Goal: Task Accomplishment & Management: Use online tool/utility

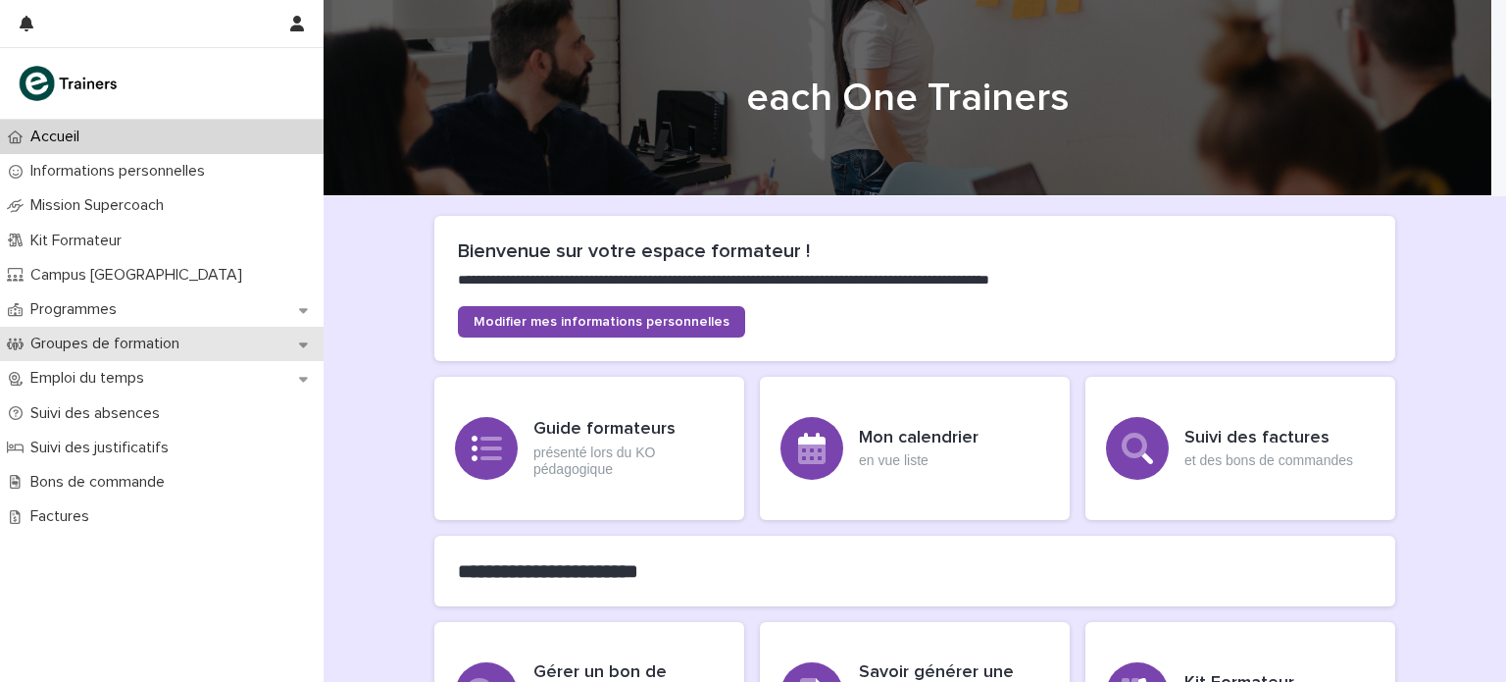
click at [161, 336] on p "Groupes de formation" at bounding box center [109, 343] width 173 height 19
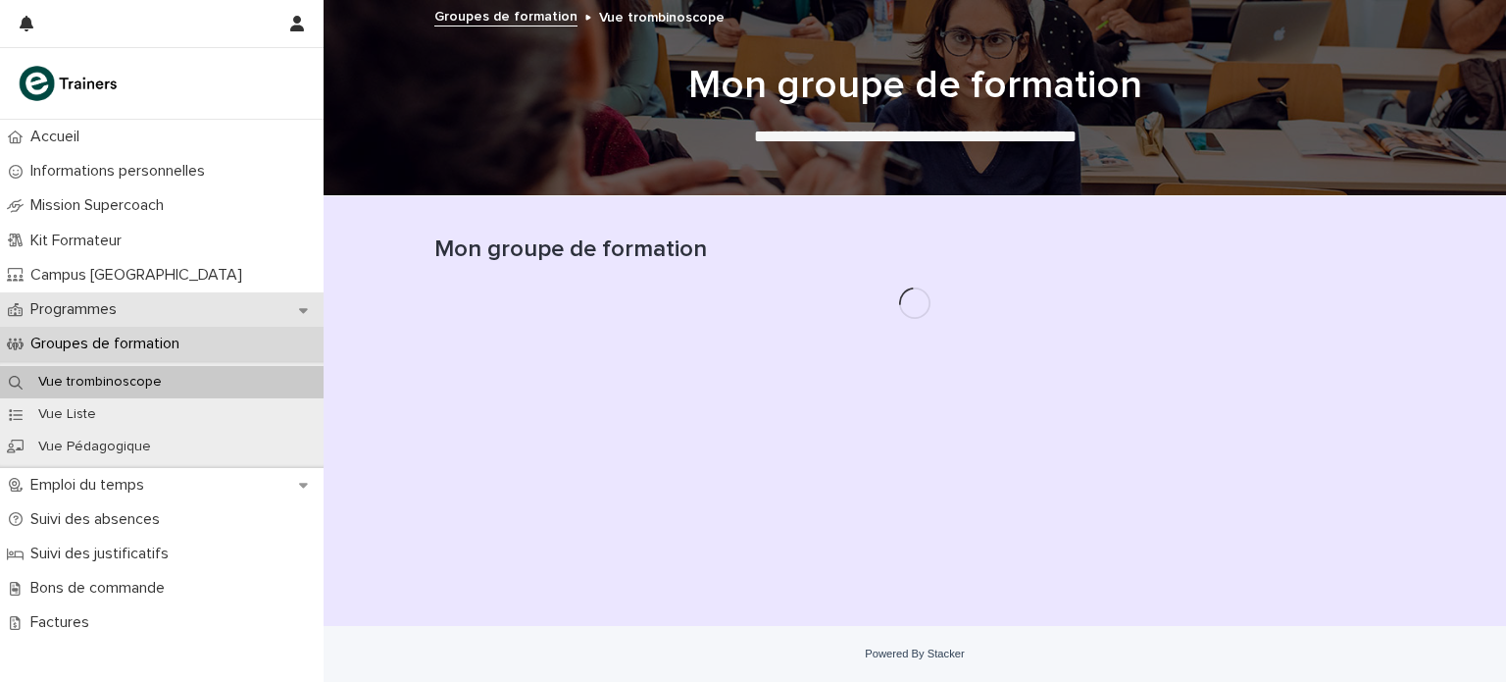
click at [122, 309] on p "Programmes" at bounding box center [78, 309] width 110 height 19
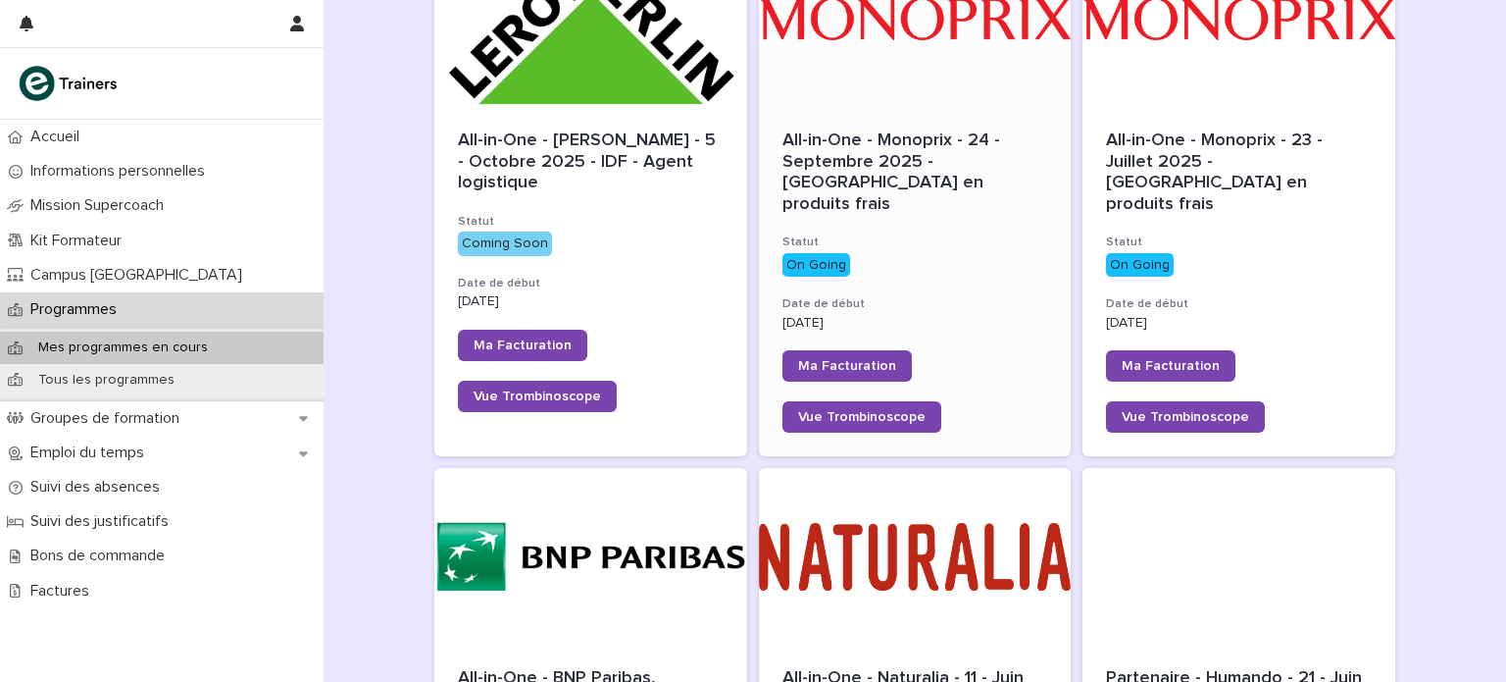
scroll to position [114, 0]
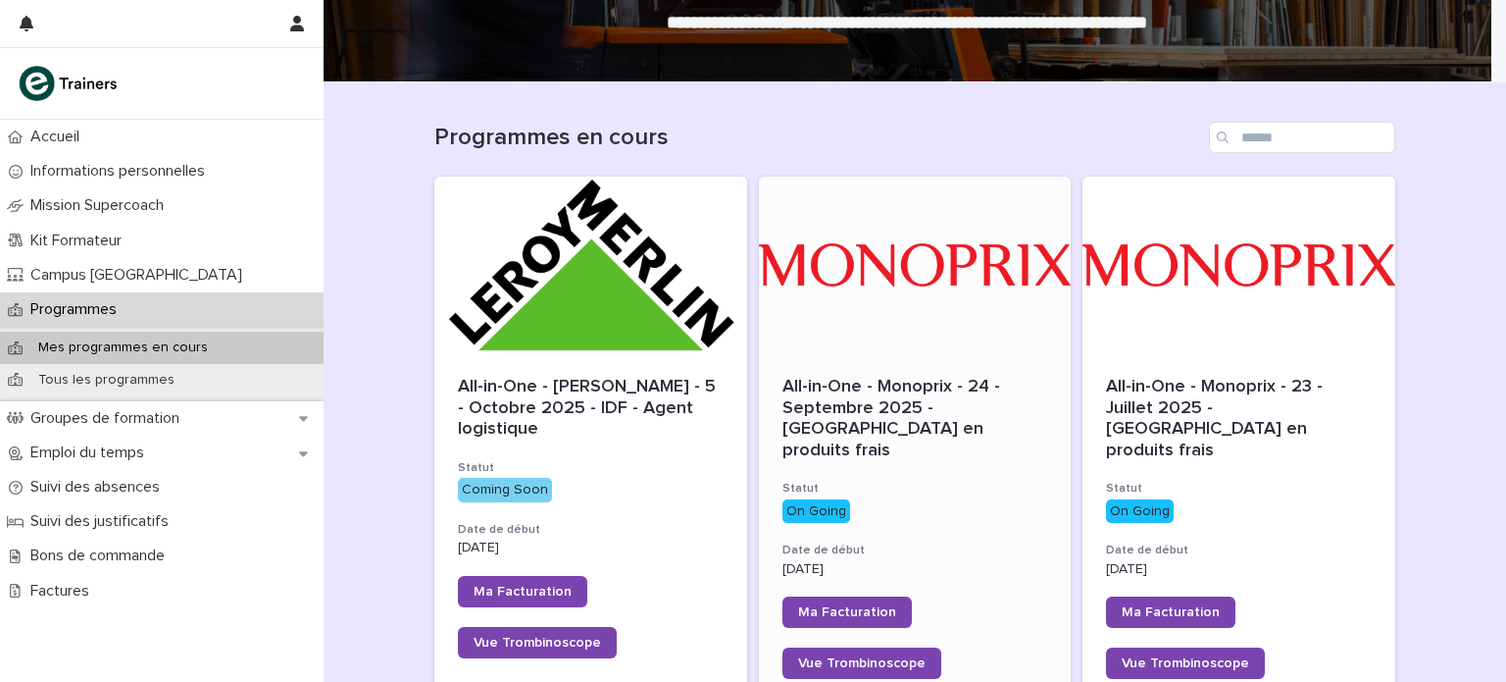
click at [958, 344] on div at bounding box center [915, 265] width 313 height 177
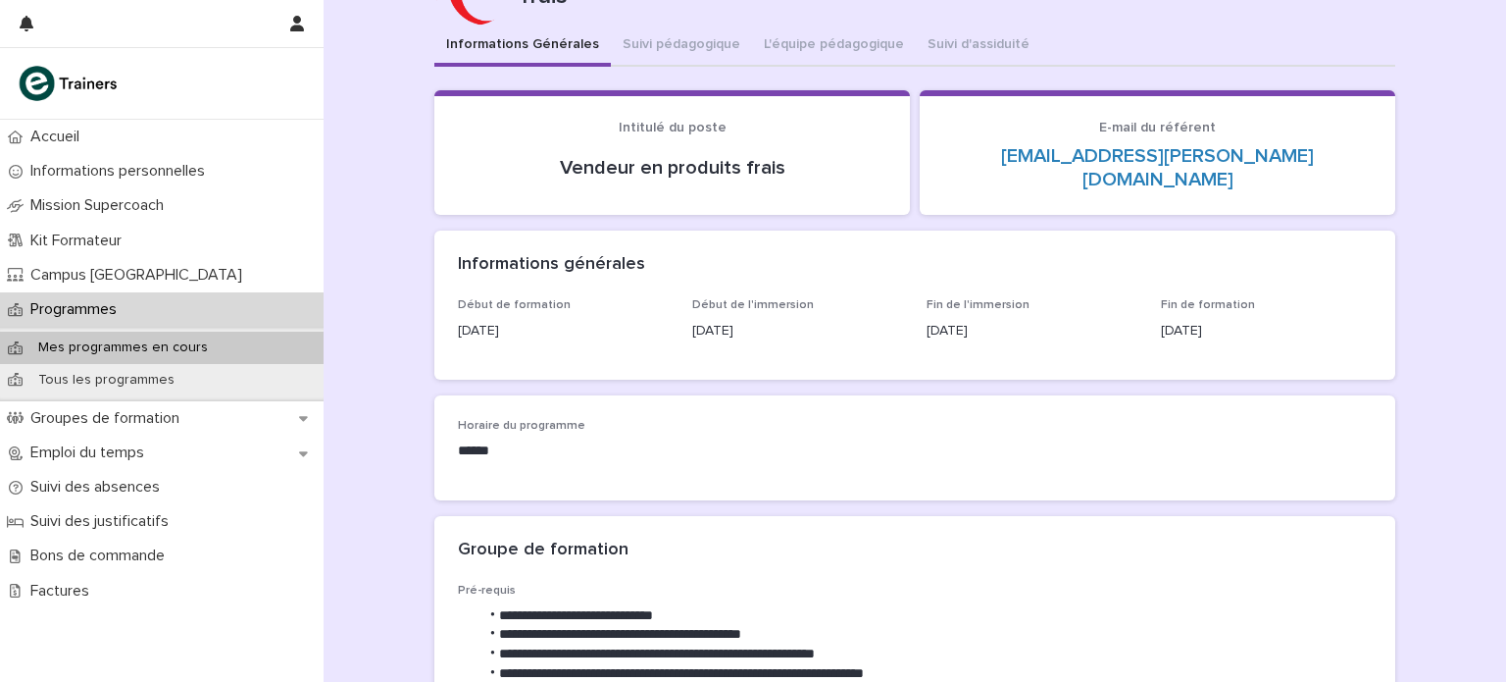
scroll to position [98, 0]
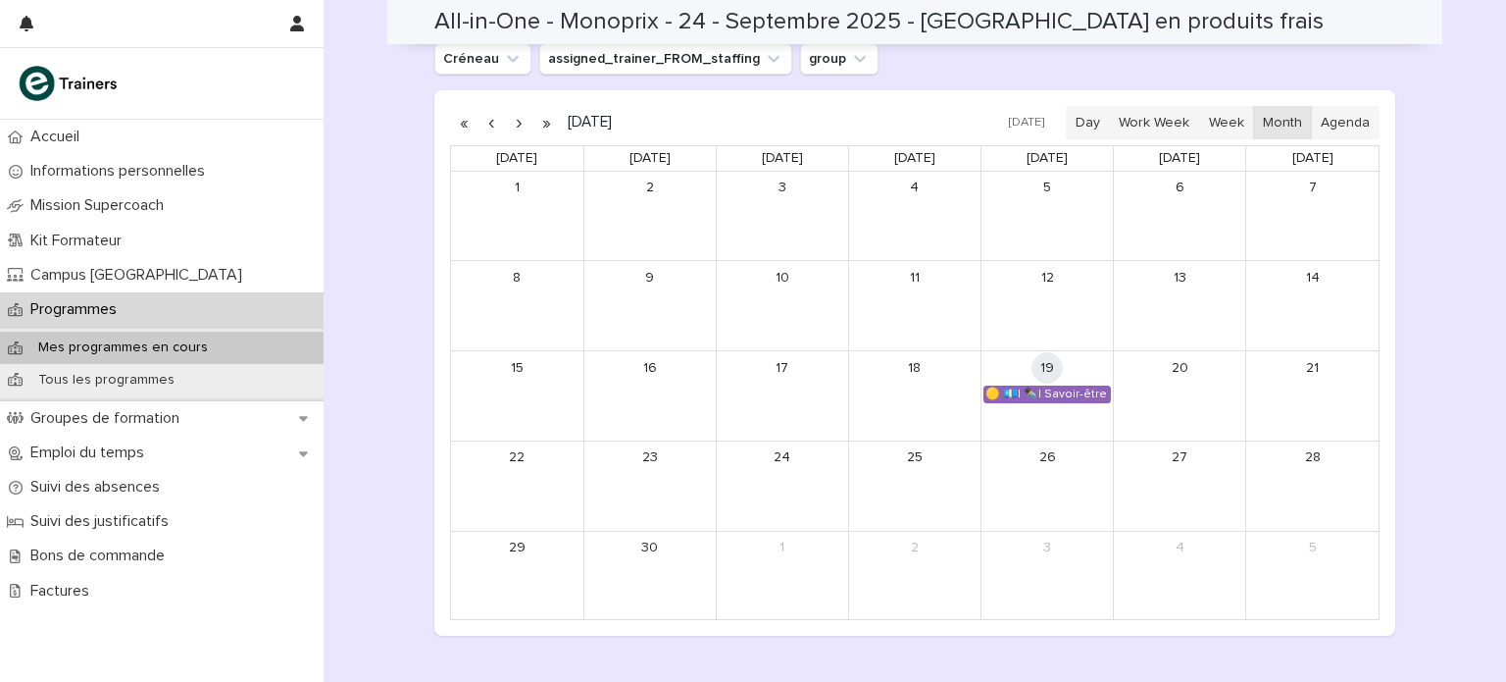
scroll to position [1397, 0]
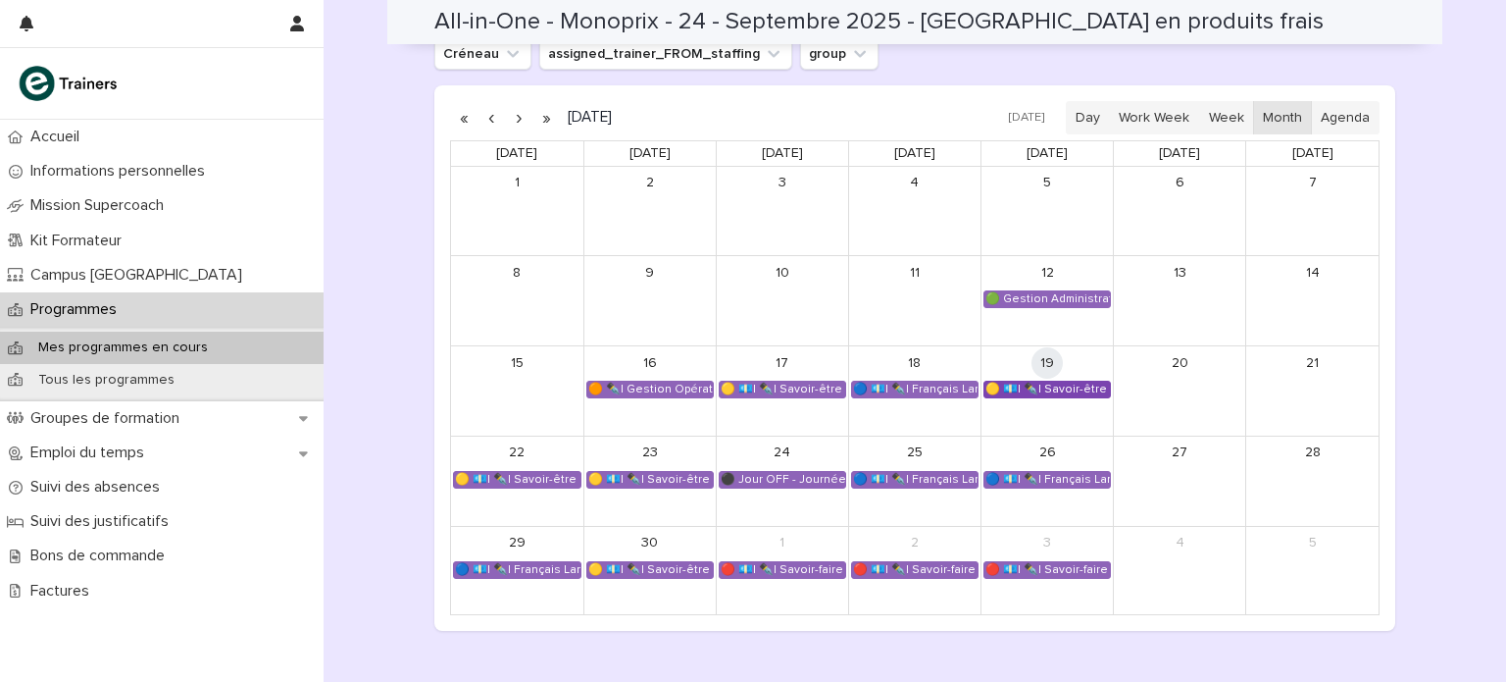
click at [1033, 382] on div "🟡 💶| ✒️| Savoir-être métier - Mobilisation et valorisation de ses forces et tal…" at bounding box center [1048, 390] width 126 height 16
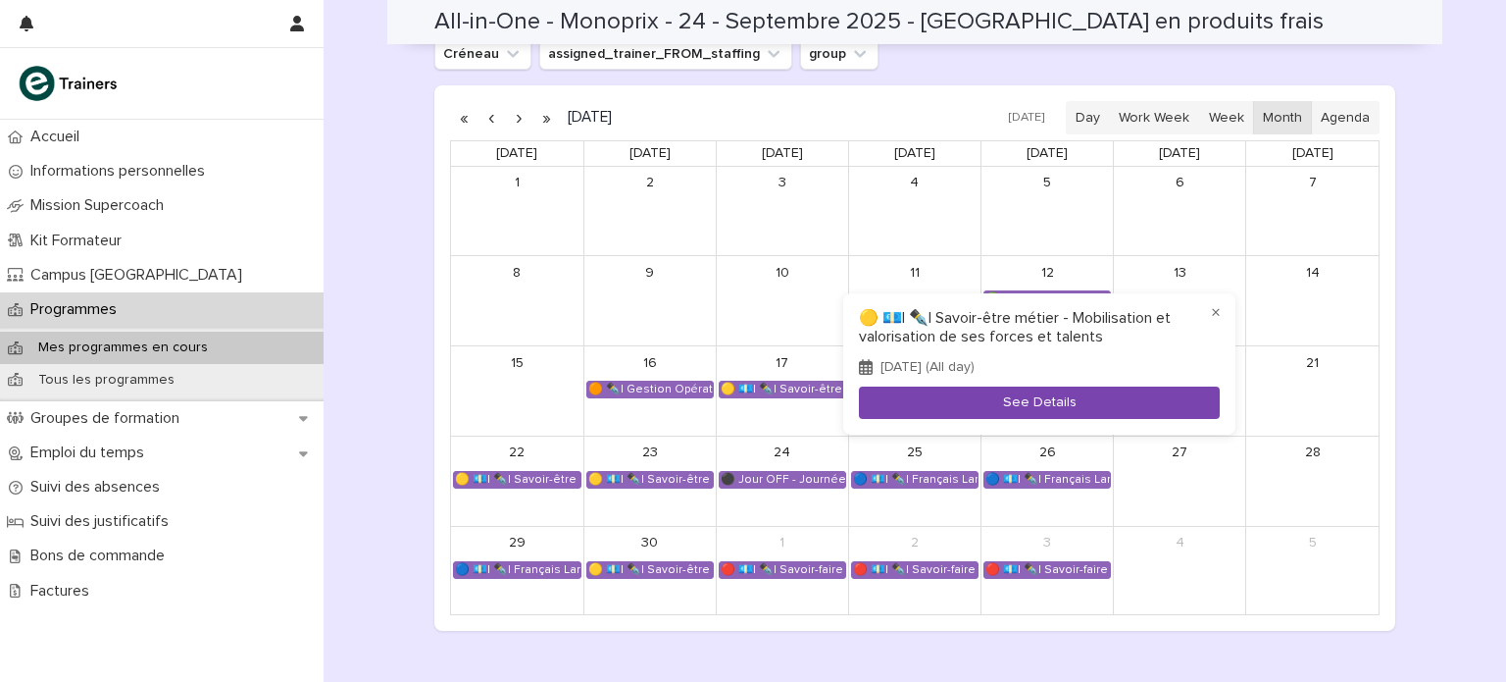
click at [1034, 412] on button "See Details" at bounding box center [1039, 402] width 361 height 32
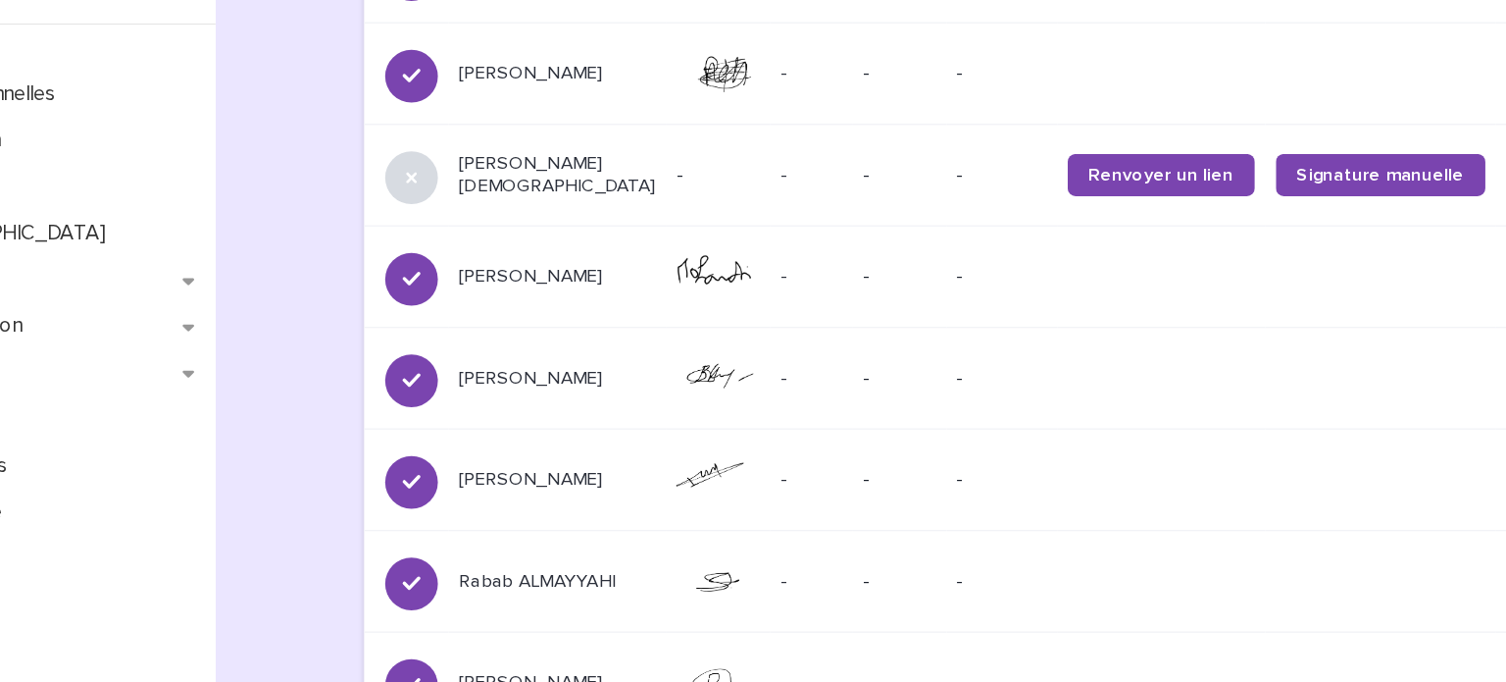
scroll to position [2819, 0]
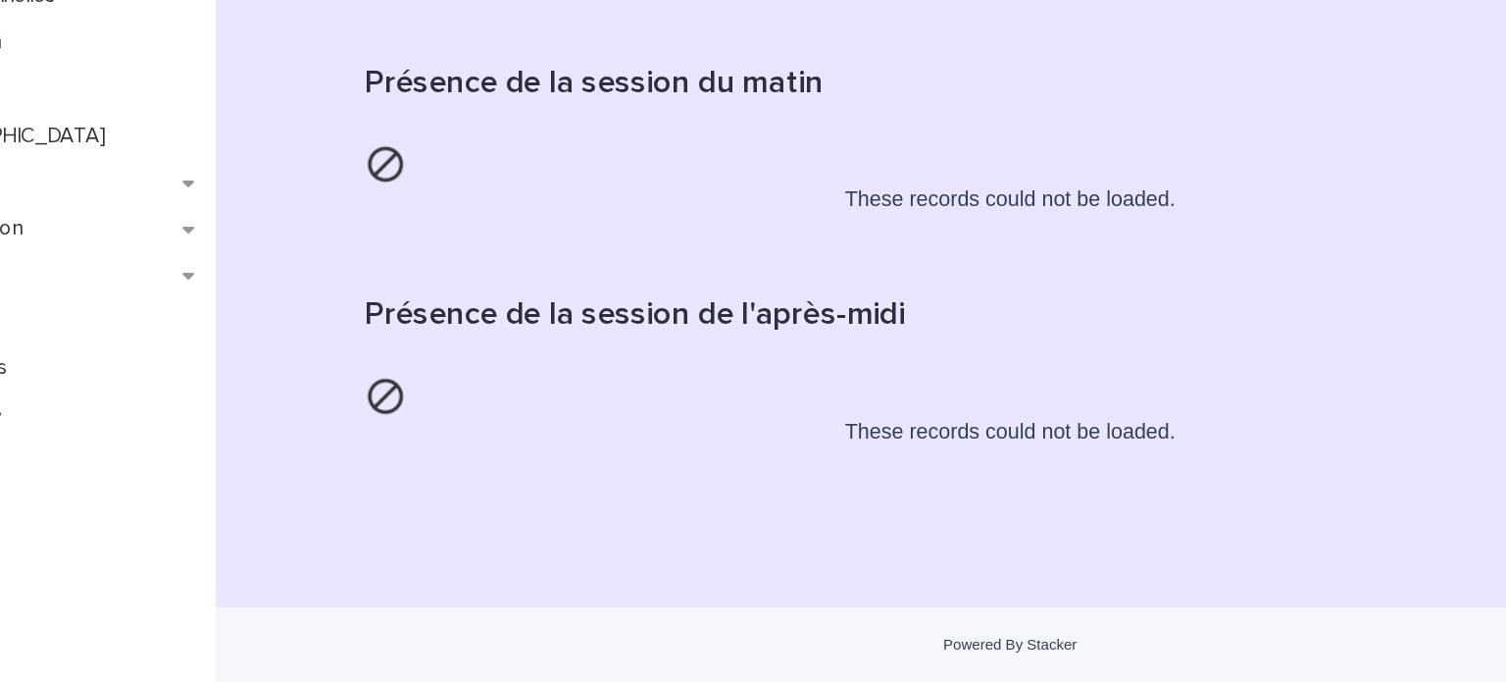
scroll to position [659, 0]
